Goal: Task Accomplishment & Management: Complete application form

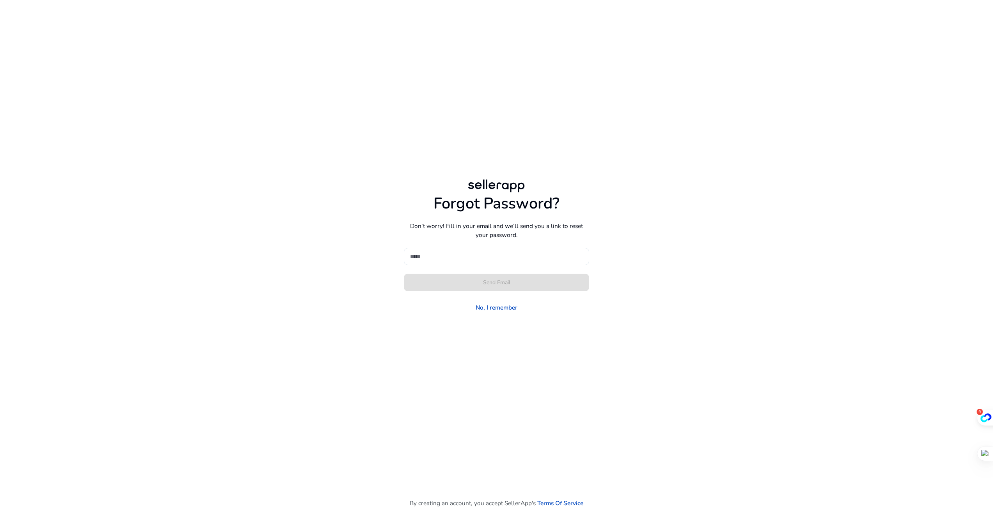
click at [529, 255] on input at bounding box center [496, 256] width 173 height 9
click at [377, 306] on div "Forgot Password? Don’t worry! Fill in your email and we’ll send you a link to r…" at bounding box center [496, 245] width 435 height 137
click at [491, 309] on link "No, I remember" at bounding box center [497, 307] width 42 height 9
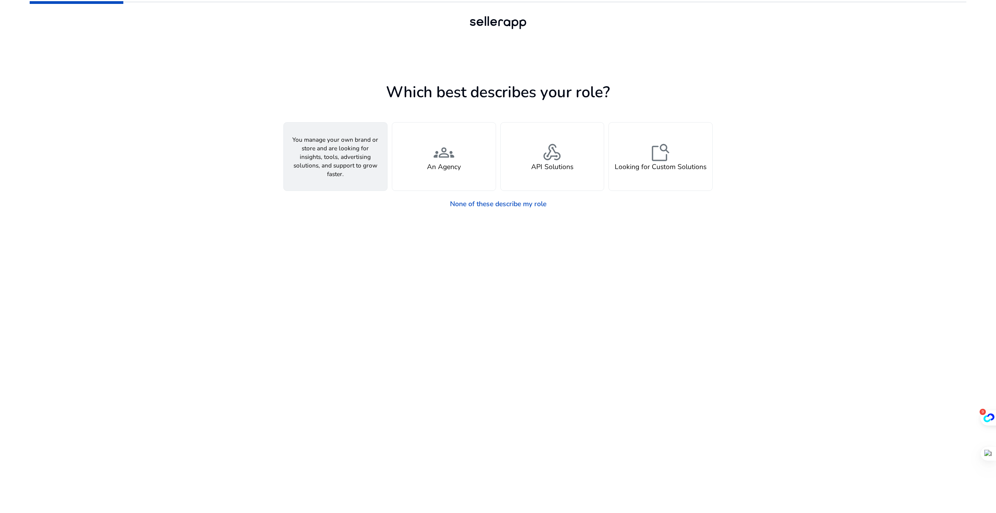
click at [351, 137] on div "person A Seller" at bounding box center [335, 157] width 103 height 68
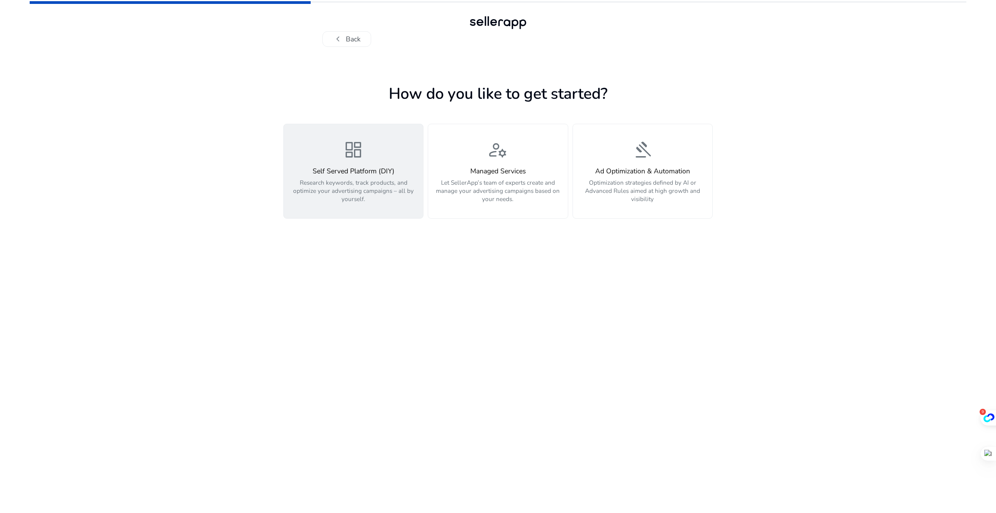
click at [378, 146] on div "dashboard Self Served Platform (DIY) Research keywords, track products, and opt…" at bounding box center [353, 171] width 129 height 63
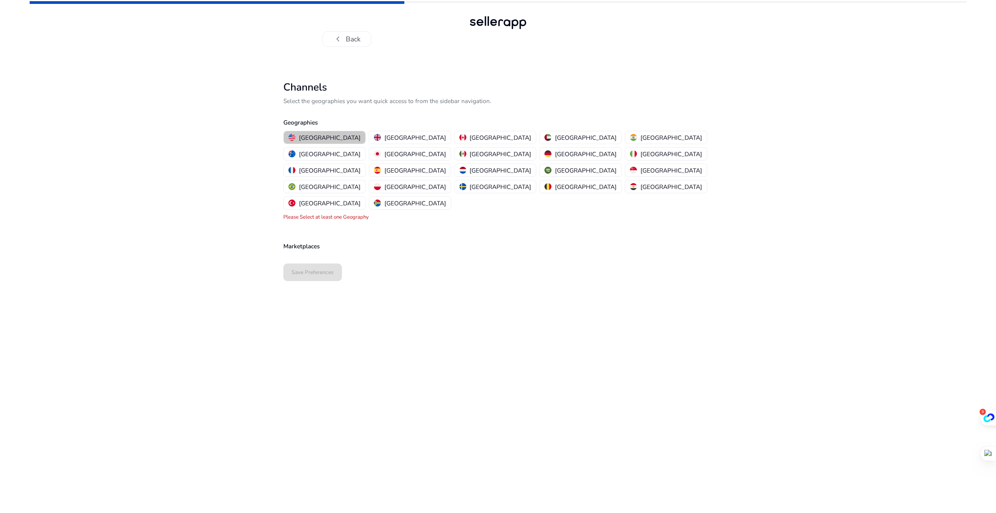
click at [332, 139] on p "[GEOGRAPHIC_DATA]" at bounding box center [330, 137] width 62 height 8
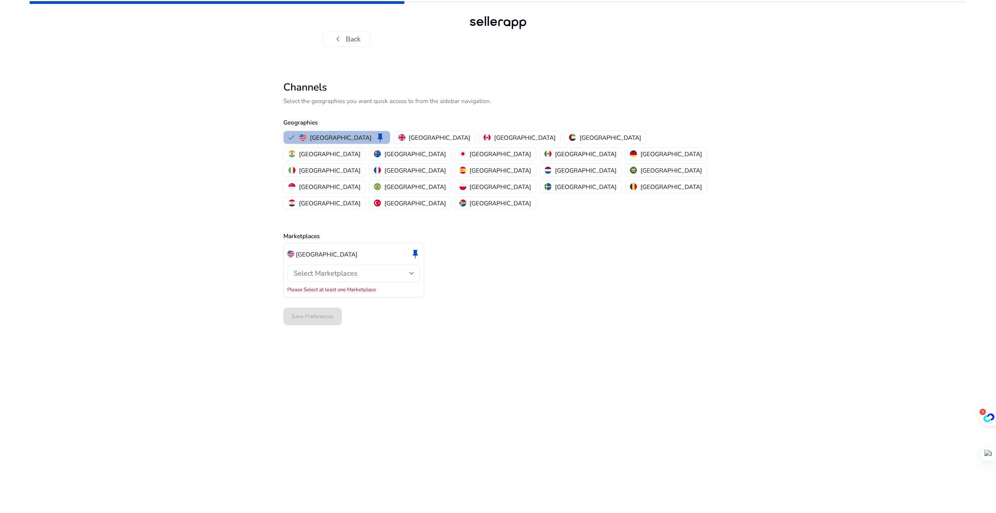
click at [359, 265] on div "Select Marketplaces" at bounding box center [354, 273] width 121 height 17
click at [357, 265] on span "Amazon" at bounding box center [360, 261] width 107 height 9
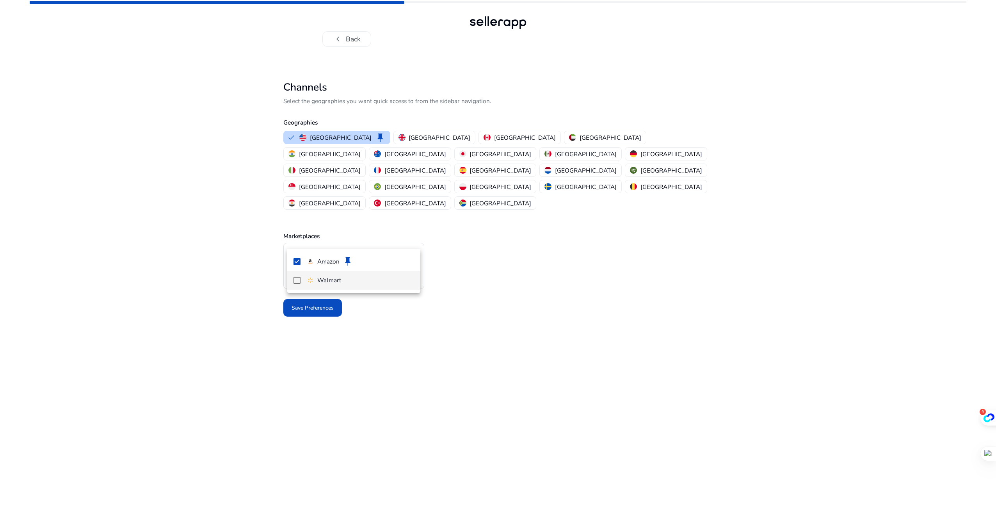
click at [292, 272] on mat-option "Walmart" at bounding box center [353, 280] width 133 height 19
click at [283, 277] on div at bounding box center [498, 256] width 996 height 513
click at [283, 299] on span at bounding box center [312, 308] width 59 height 19
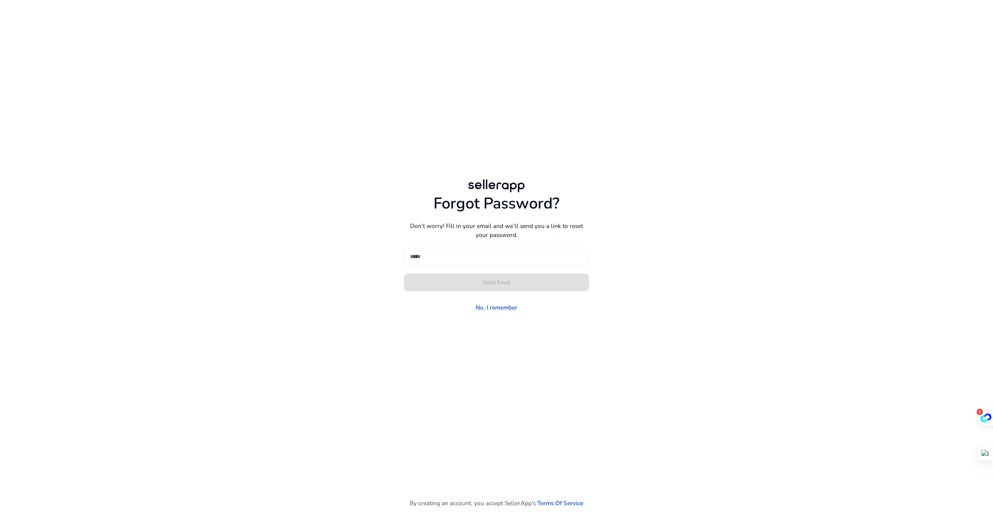
click at [509, 256] on input at bounding box center [496, 256] width 173 height 9
click at [506, 254] on input at bounding box center [496, 256] width 173 height 9
click at [392, 290] on div "Forgot Password? Don’t worry! Fill in your email and we’ll send you a link to r…" at bounding box center [496, 245] width 435 height 137
click at [413, 282] on form "Please enter a valid email Send Email No, I remember" at bounding box center [496, 281] width 185 height 66
click at [491, 310] on link "No, I remember" at bounding box center [497, 307] width 42 height 9
